Goal: Transaction & Acquisition: Book appointment/travel/reservation

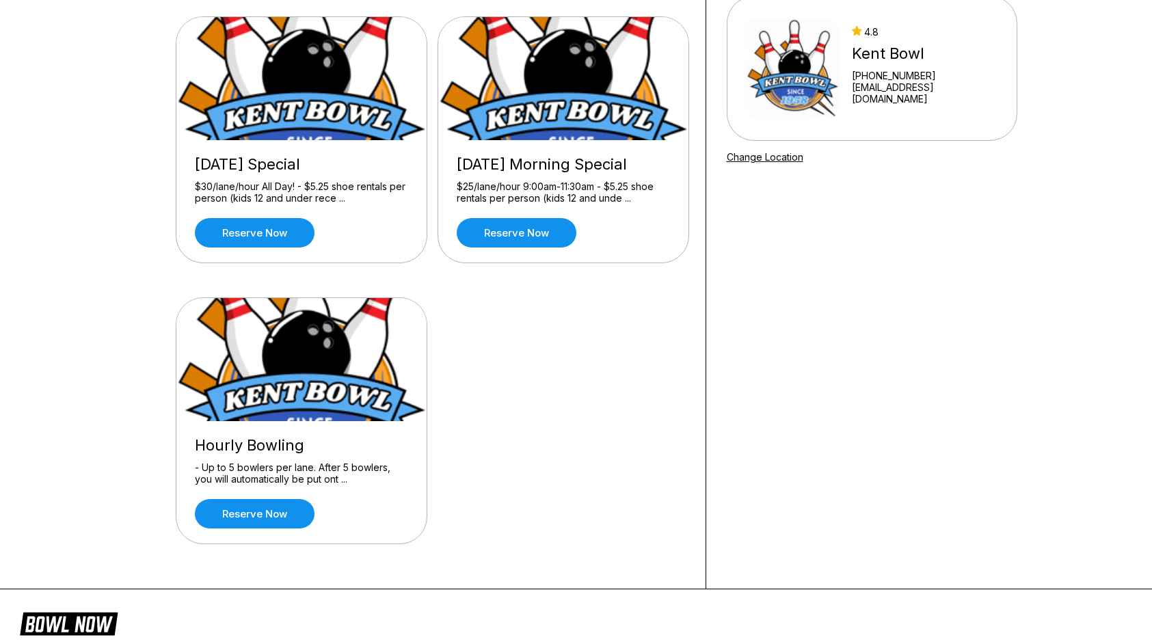
scroll to position [139, 0]
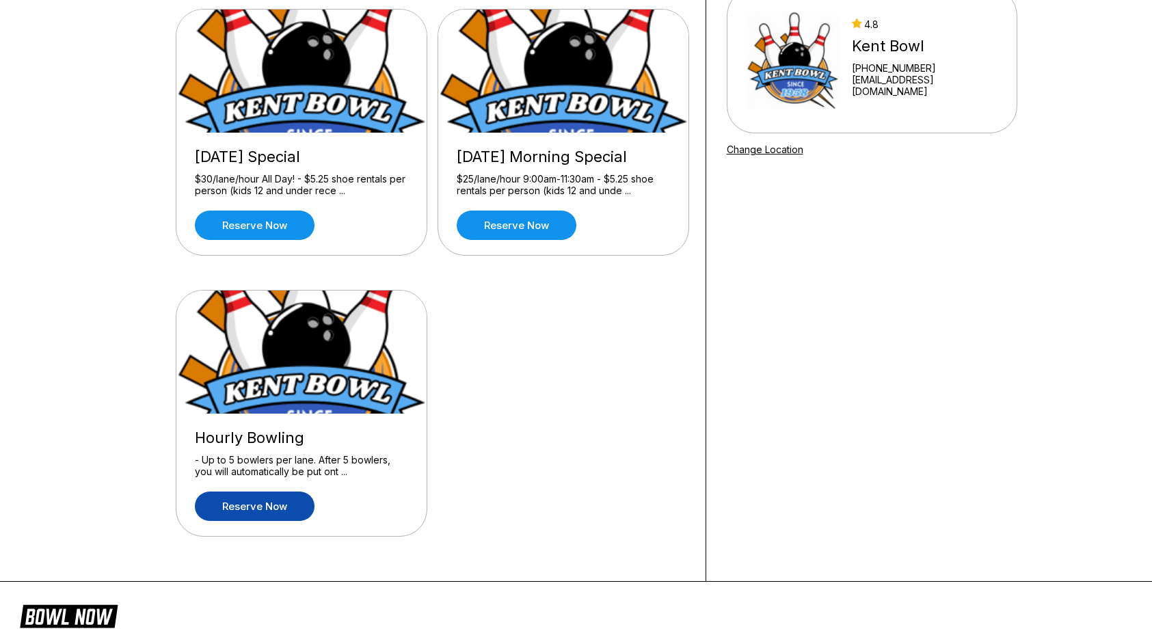
click at [273, 502] on link "Reserve now" at bounding box center [255, 506] width 120 height 29
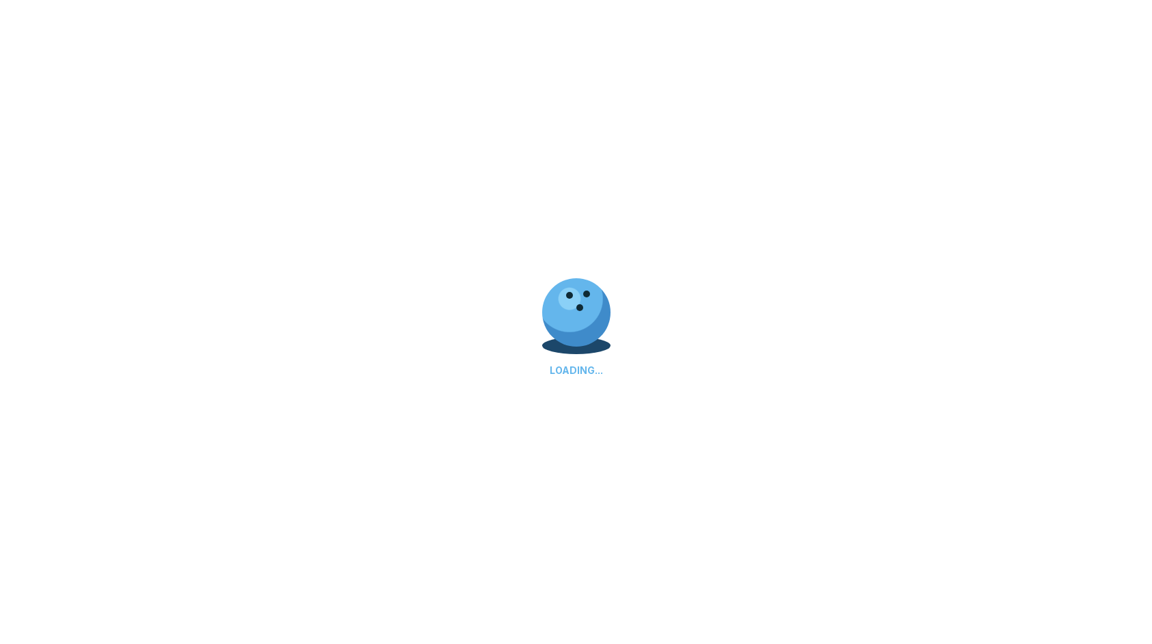
scroll to position [0, 0]
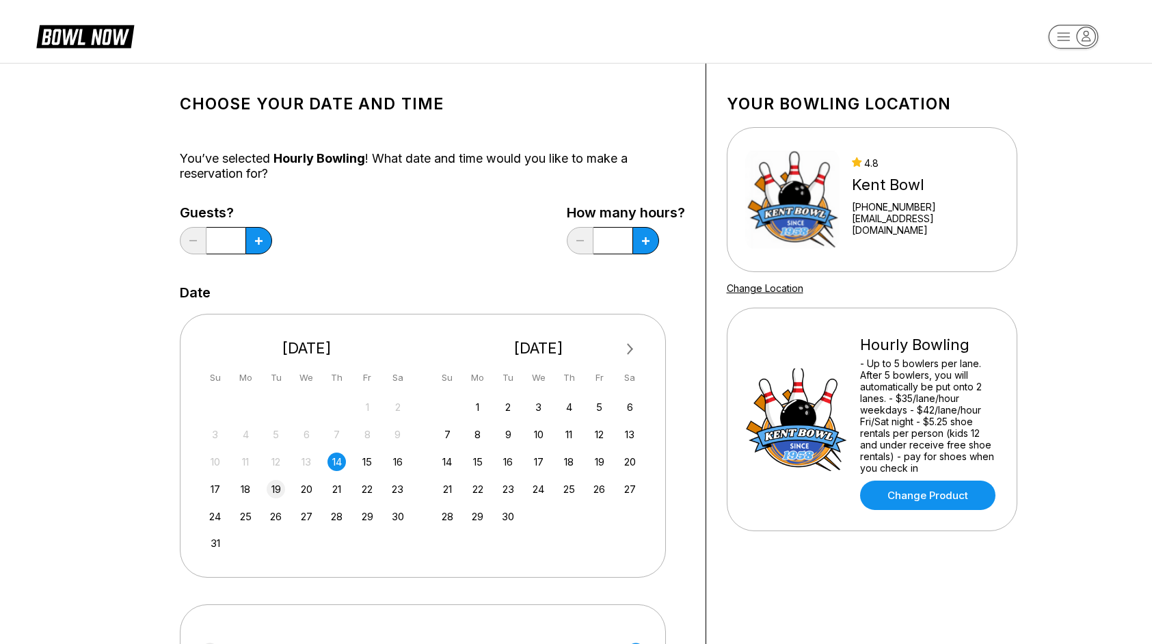
click at [276, 487] on div "19" at bounding box center [276, 489] width 18 height 18
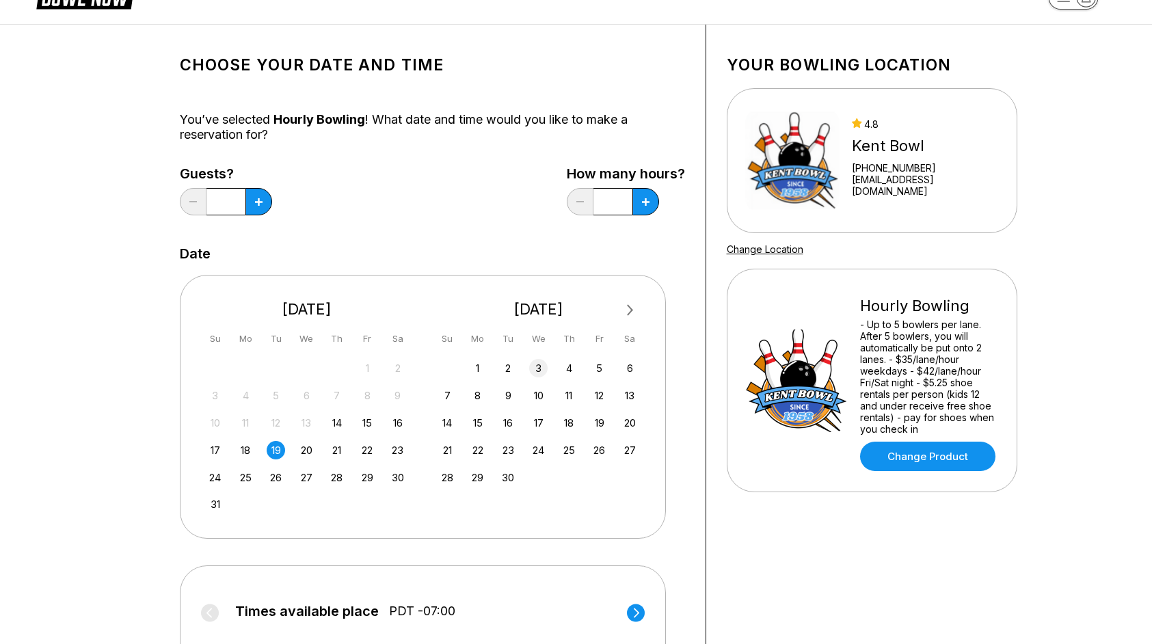
scroll to position [83, 0]
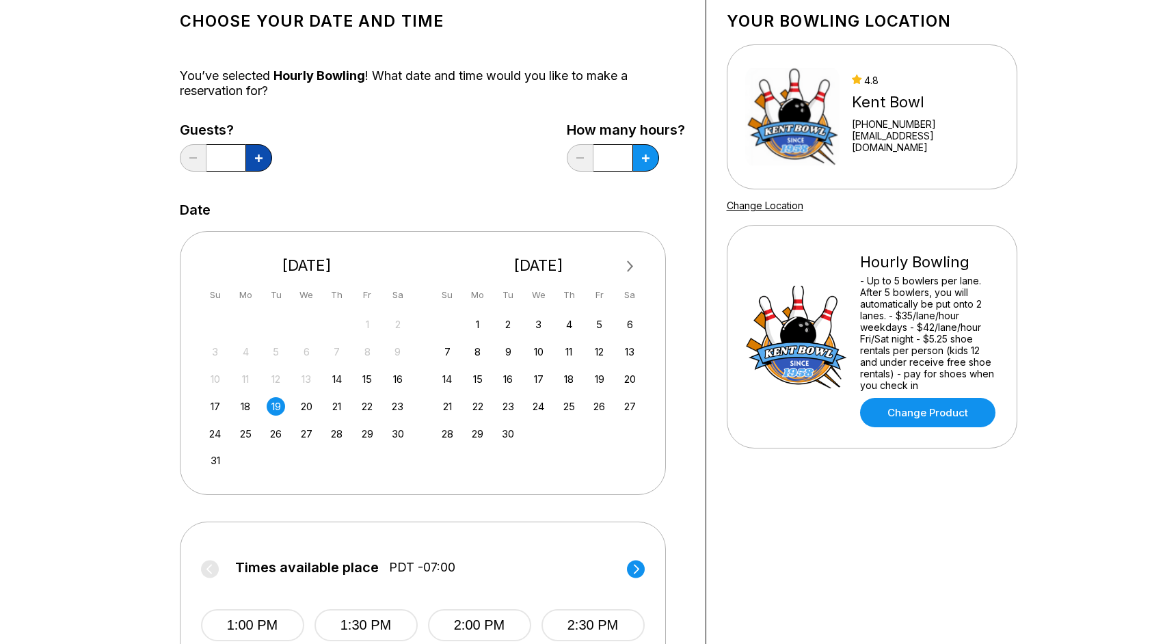
click at [264, 159] on button at bounding box center [258, 157] width 27 height 27
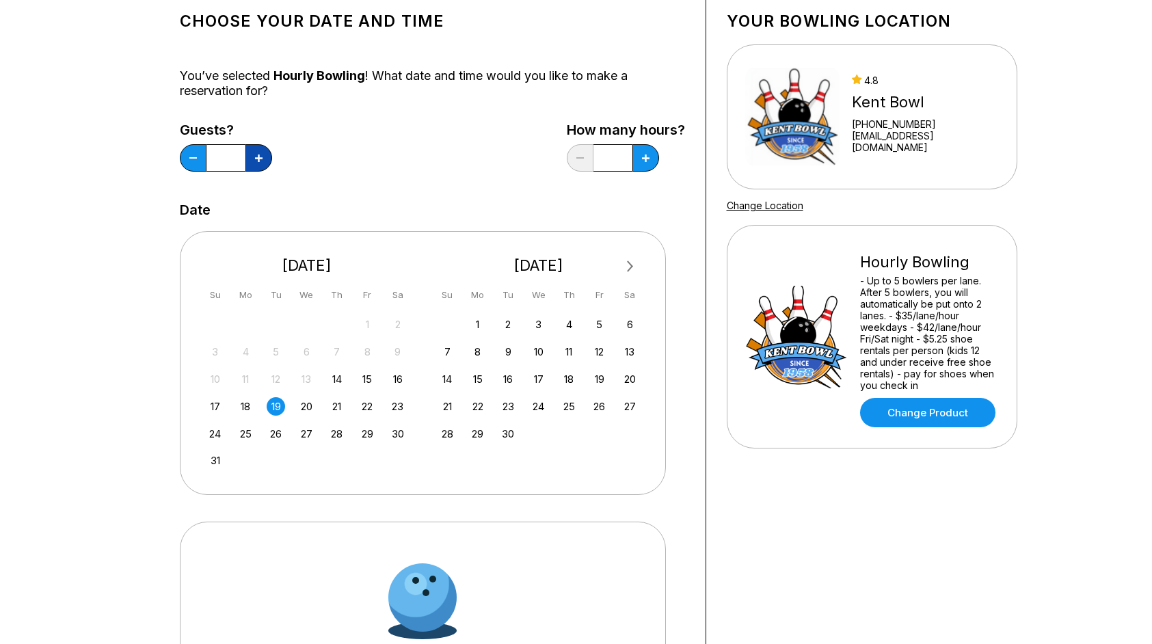
click at [264, 159] on button at bounding box center [258, 157] width 27 height 27
type input "*"
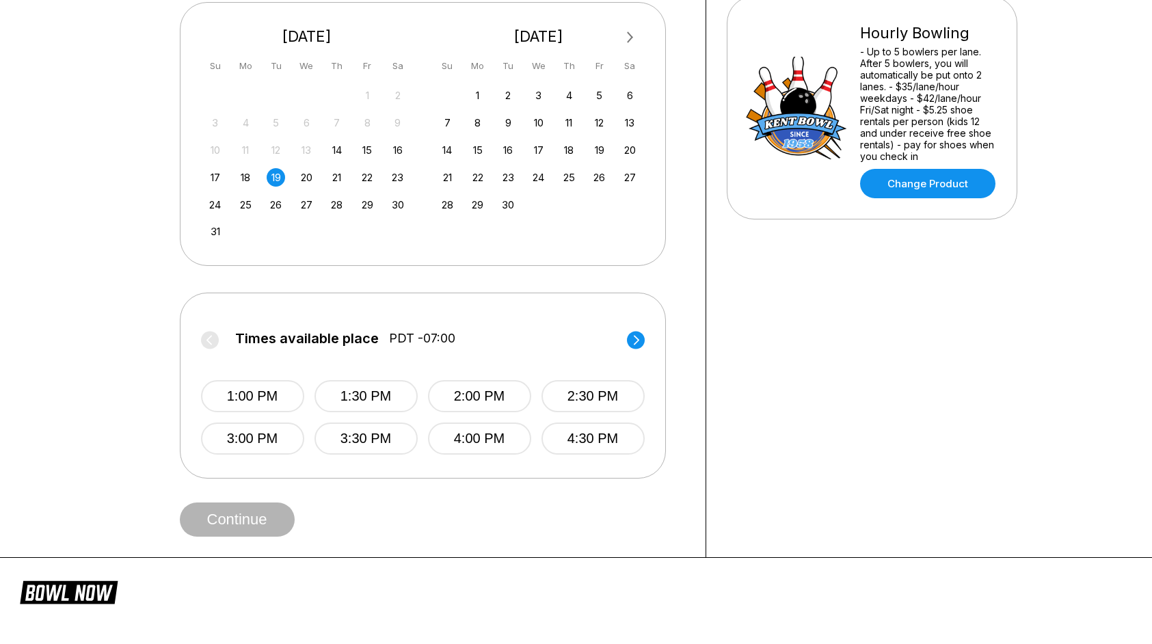
scroll to position [315, 0]
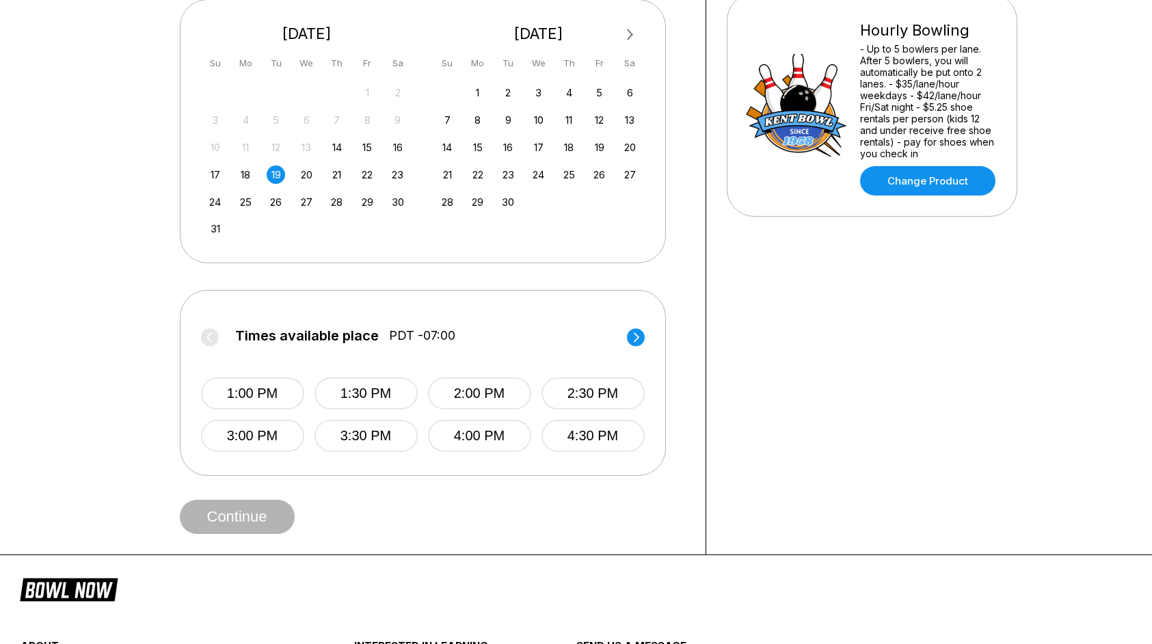
click at [634, 335] on circle at bounding box center [636, 337] width 18 height 18
click at [374, 379] on button "5:30 PM" at bounding box center [366, 393] width 103 height 32
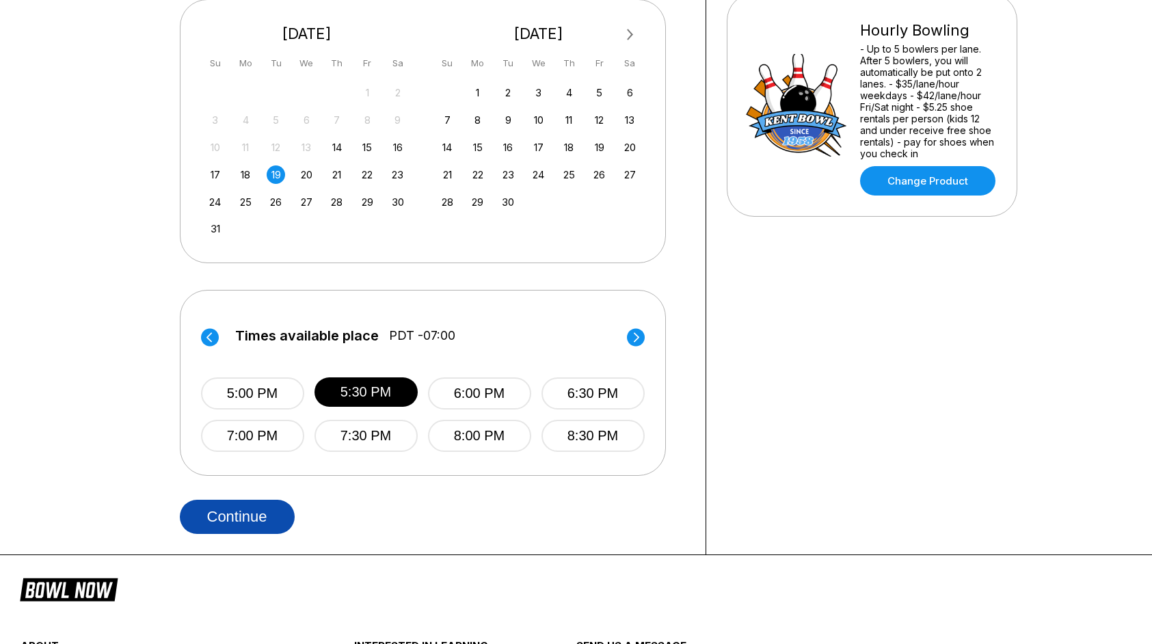
click at [235, 520] on button "Continue" at bounding box center [237, 517] width 115 height 34
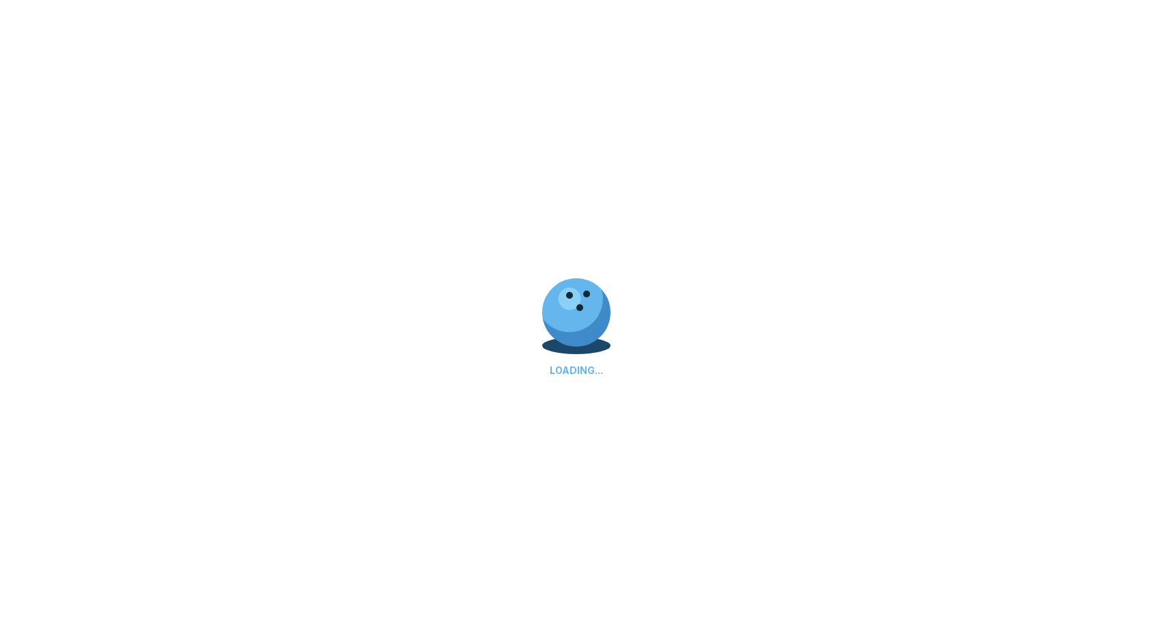
scroll to position [0, 0]
select select "**"
